Goal: Task Accomplishment & Management: Manage account settings

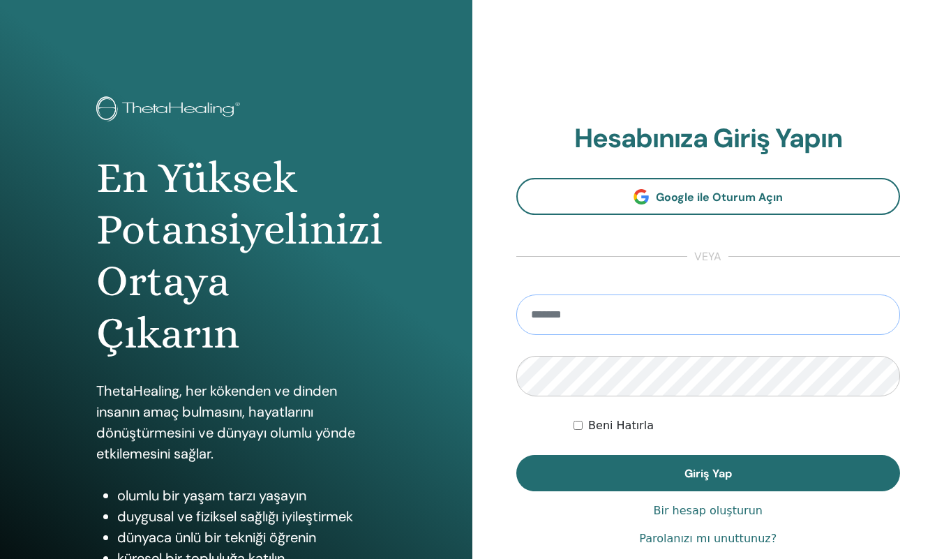
type input "**********"
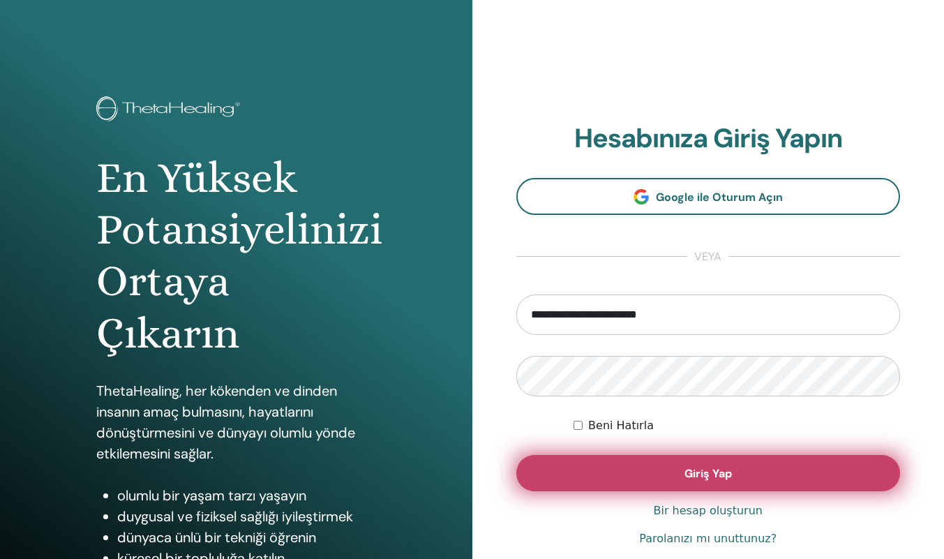
click at [668, 472] on button "Giriş Yap" at bounding box center [708, 473] width 384 height 36
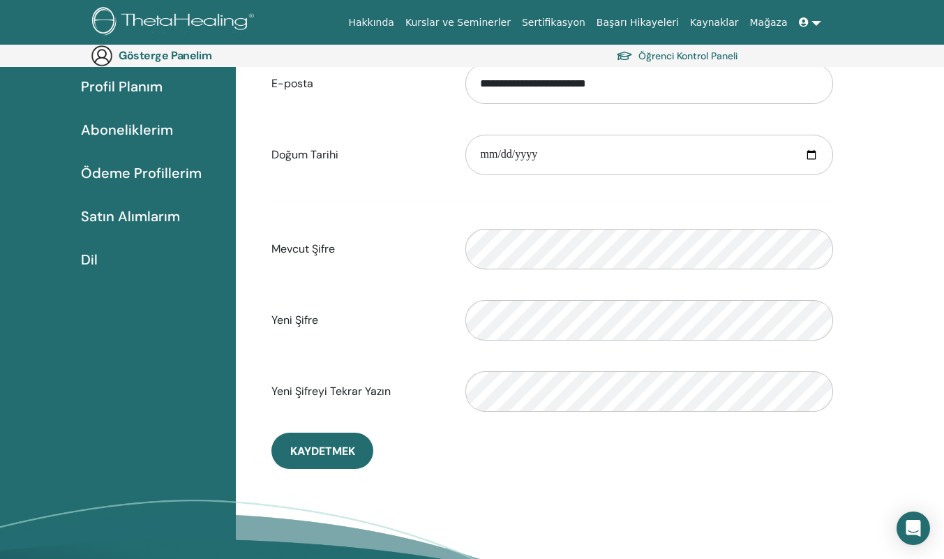
scroll to position [162, 0]
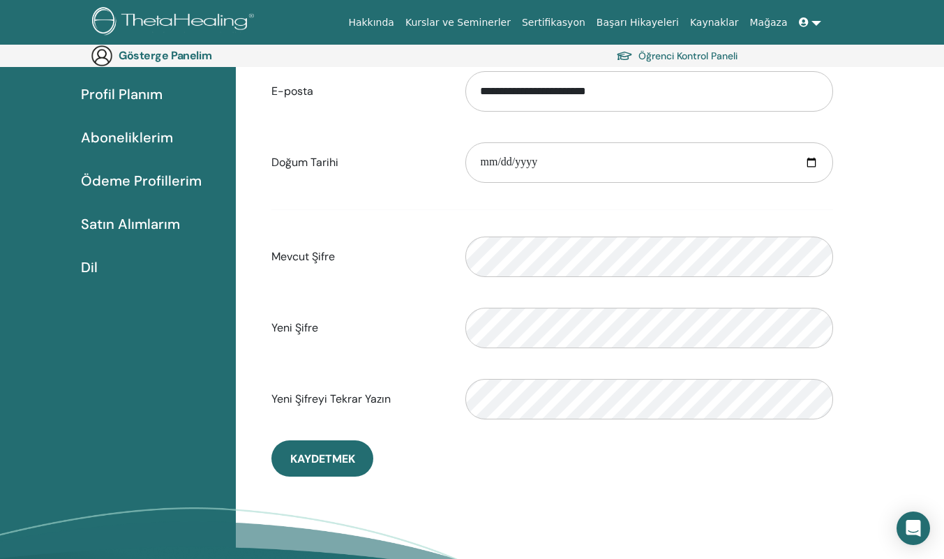
click at [568, 278] on div "Lütfen geçerli bir şifre girin" at bounding box center [649, 257] width 388 height 60
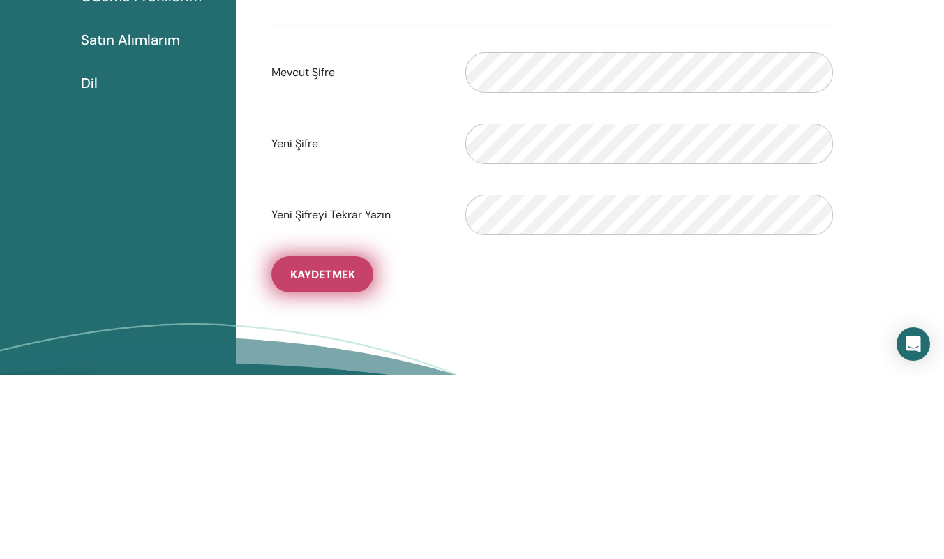
click at [326, 464] on font "Kaydetmek" at bounding box center [322, 458] width 65 height 15
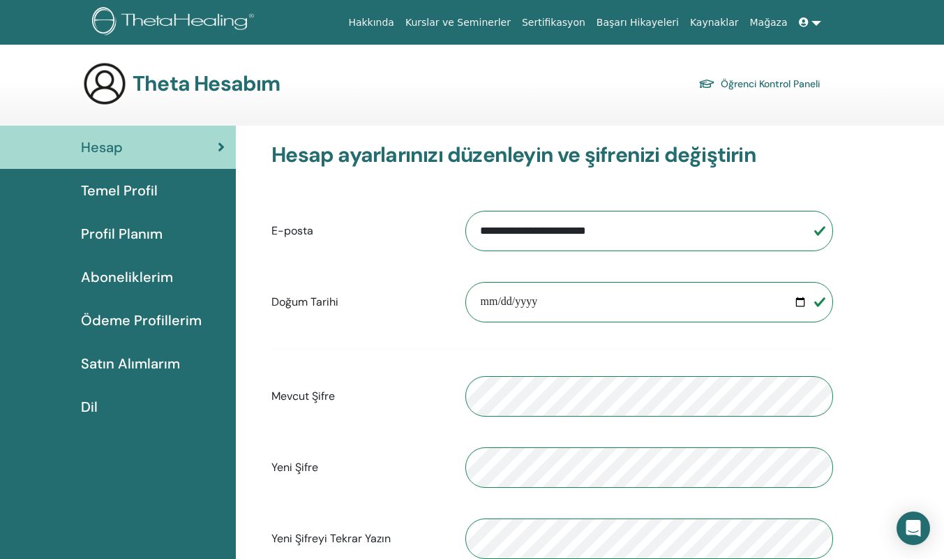
scroll to position [232, 0]
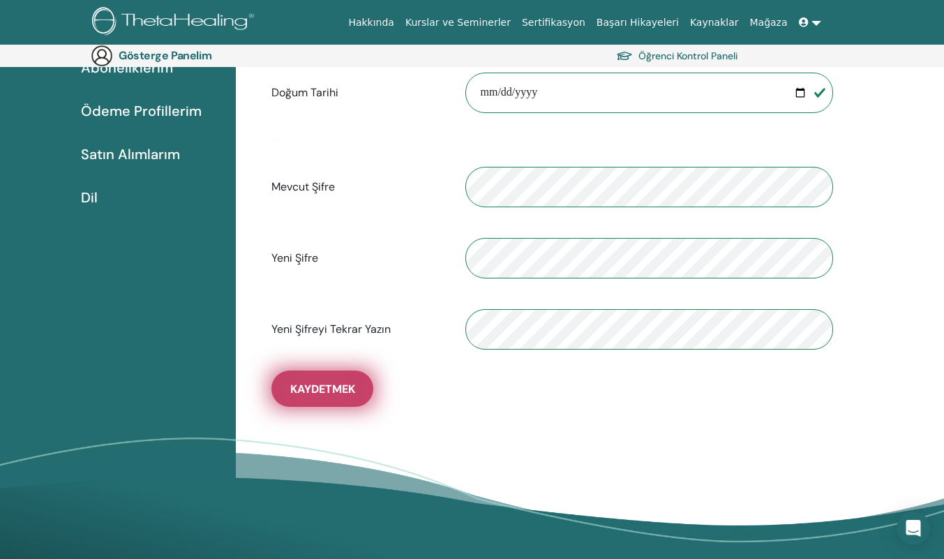
click at [328, 390] on font "Kaydetmek" at bounding box center [322, 388] width 65 height 15
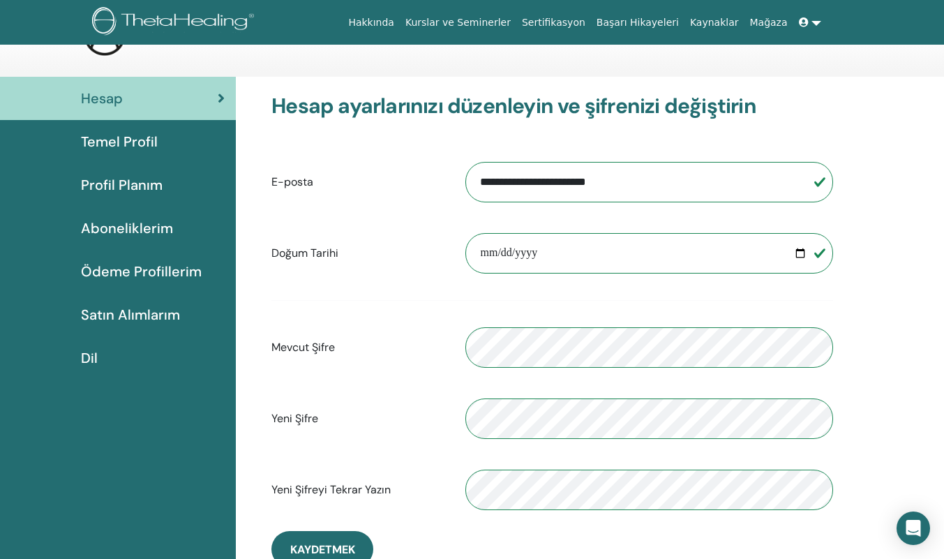
scroll to position [0, 0]
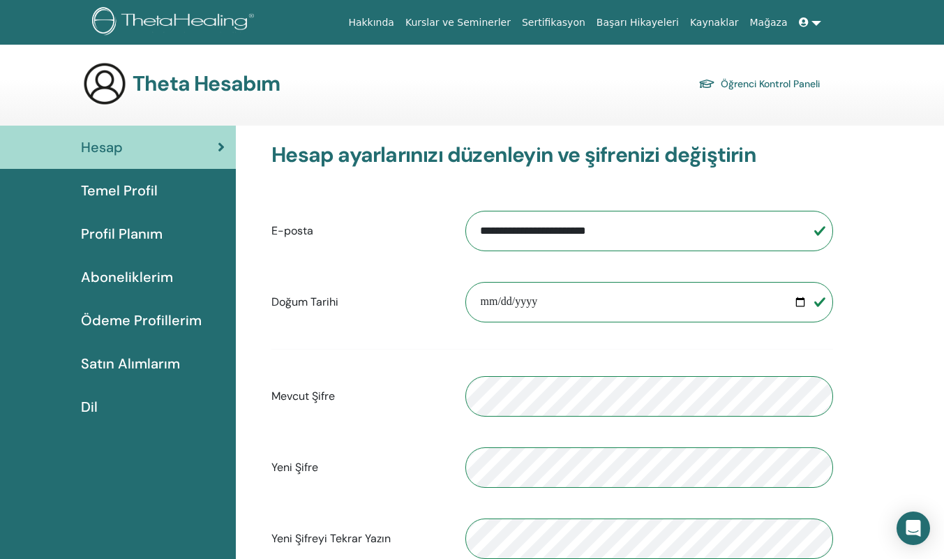
click at [156, 356] on font "Satın Alımlarım" at bounding box center [130, 363] width 99 height 18
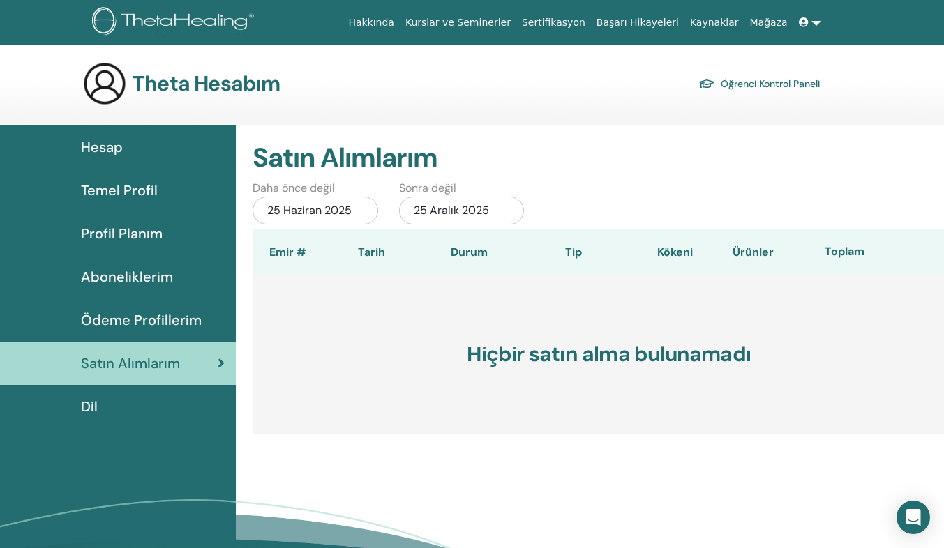
click at [130, 324] on font "Ödeme Profillerim" at bounding box center [141, 320] width 121 height 18
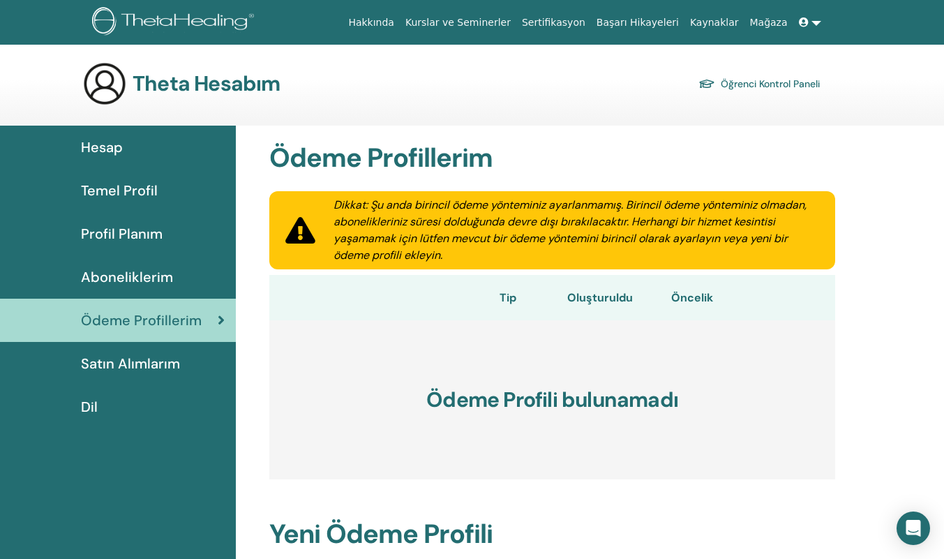
click at [153, 265] on link "Aboneliklerim" at bounding box center [118, 276] width 236 height 43
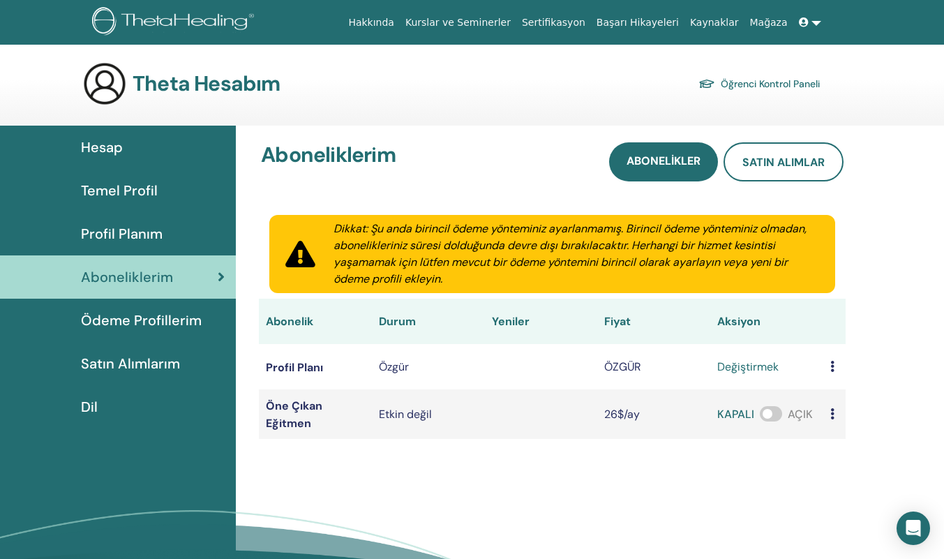
click at [765, 411] on span at bounding box center [770, 413] width 22 height 15
click at [149, 235] on font "Profil Planım" at bounding box center [122, 234] width 82 height 18
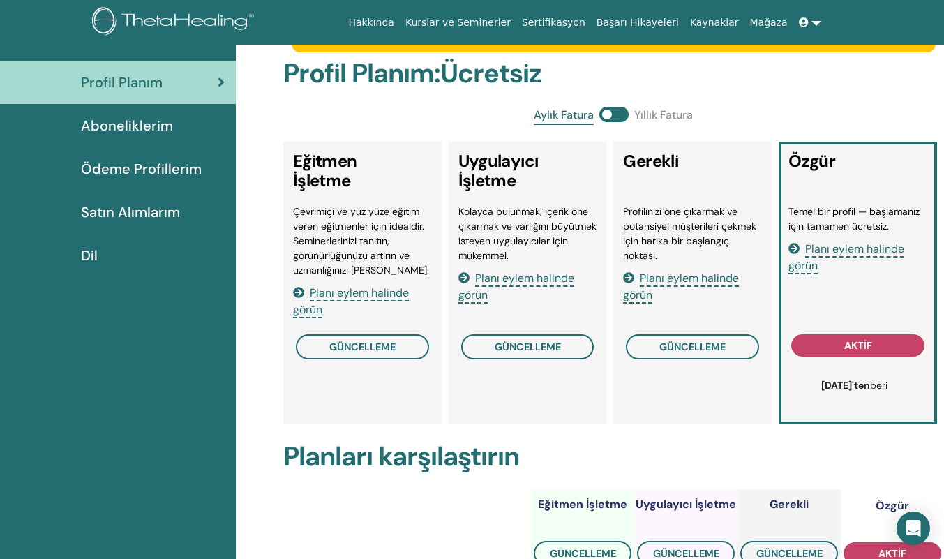
scroll to position [70, 0]
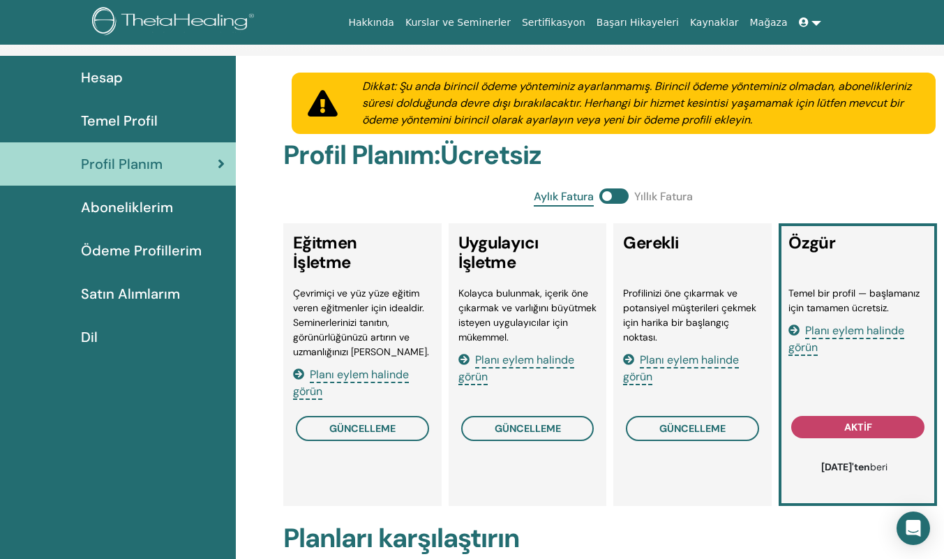
click at [135, 121] on font "Temel Profil" at bounding box center [119, 121] width 77 height 18
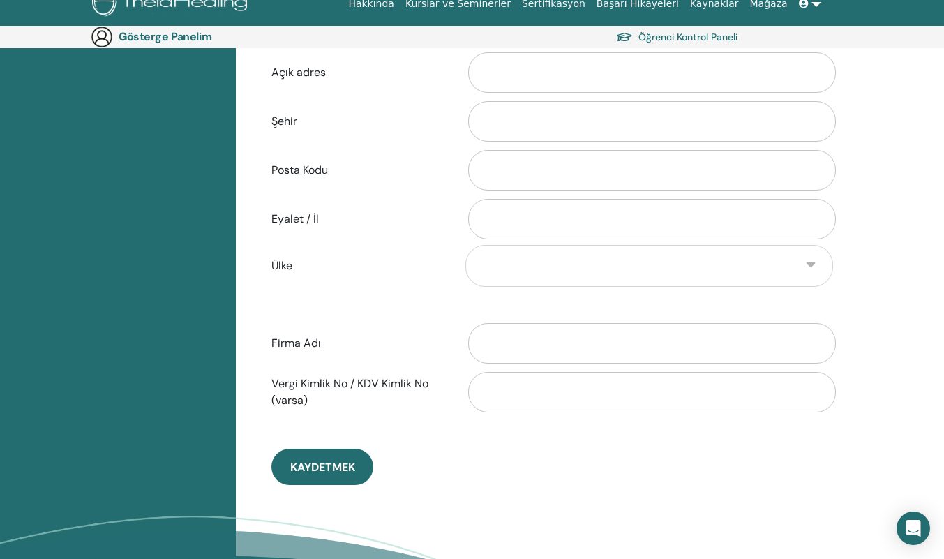
scroll to position [70, 0]
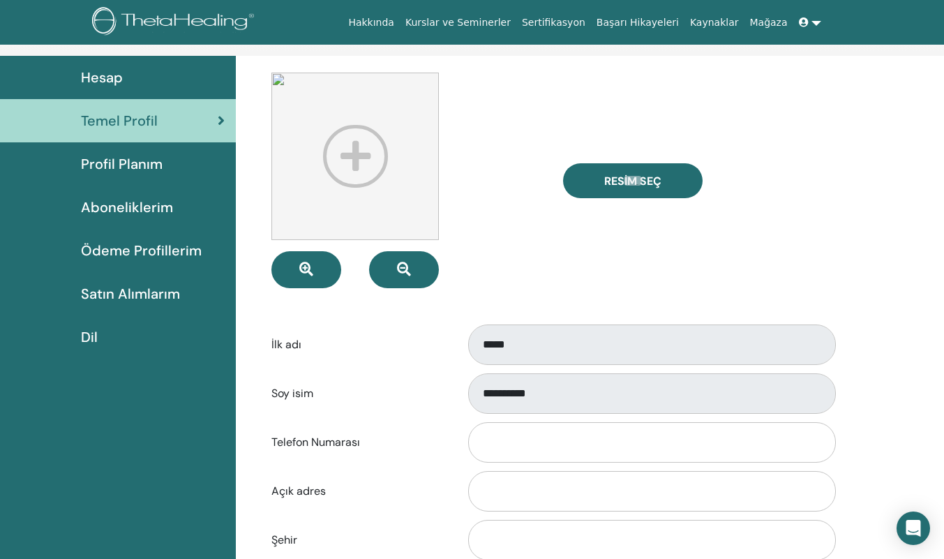
click at [107, 77] on font "Hesap" at bounding box center [102, 77] width 42 height 18
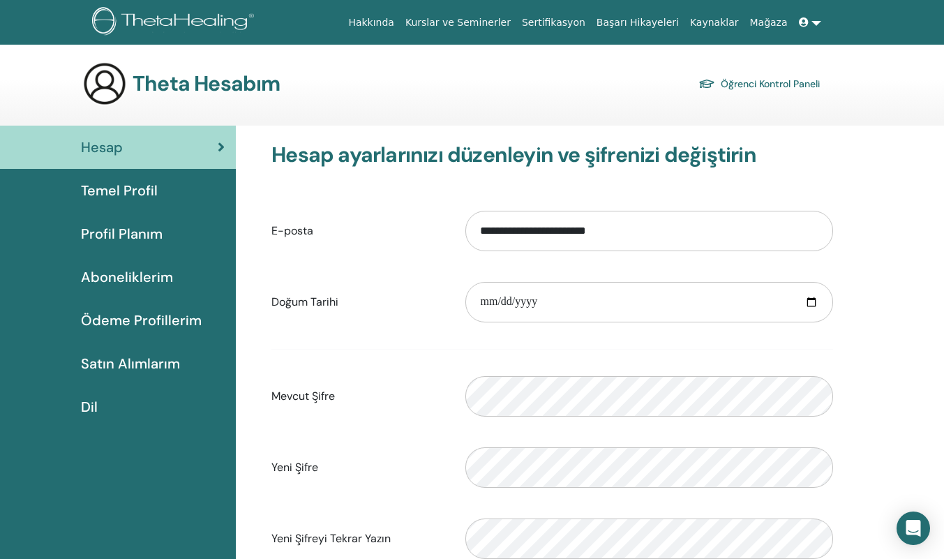
click at [561, 24] on font "Sertifikasyon" at bounding box center [553, 22] width 63 height 11
